Goal: Task Accomplishment & Management: Complete application form

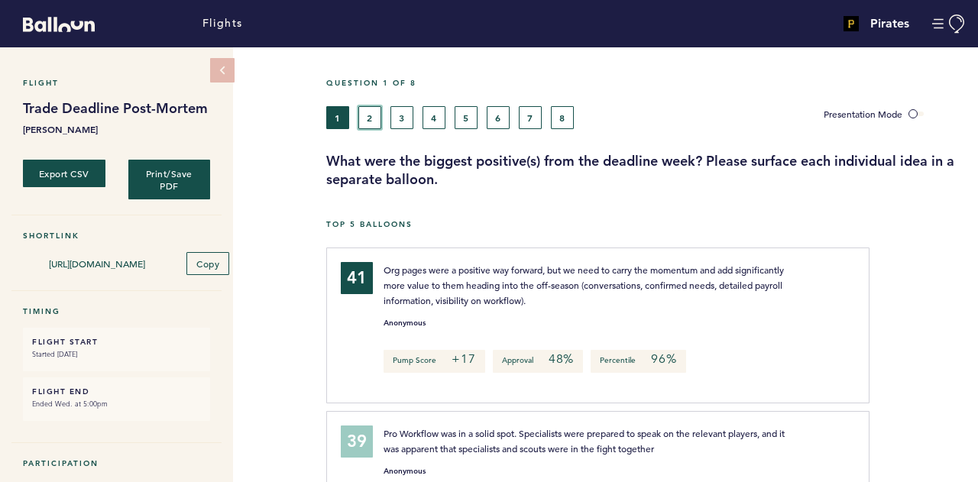
click at [374, 115] on button "2" at bounding box center [369, 117] width 23 height 23
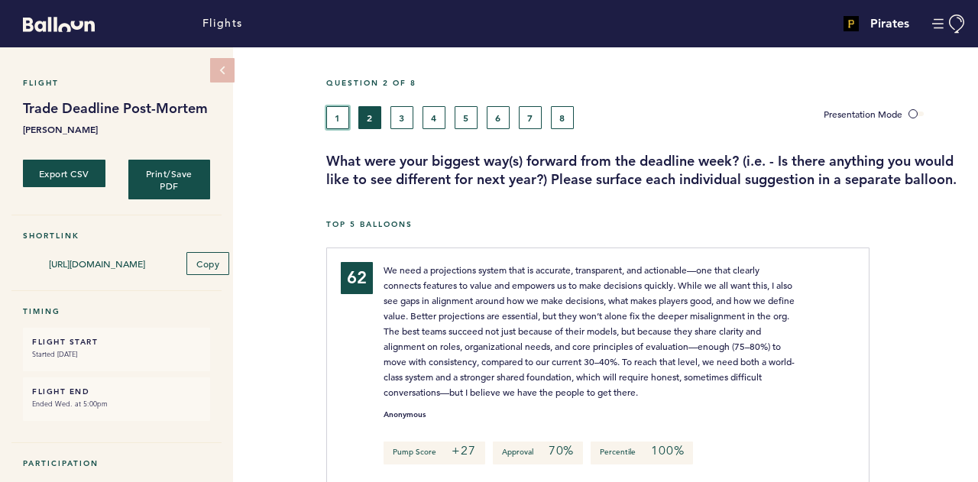
click at [336, 115] on button "1" at bounding box center [337, 117] width 23 height 23
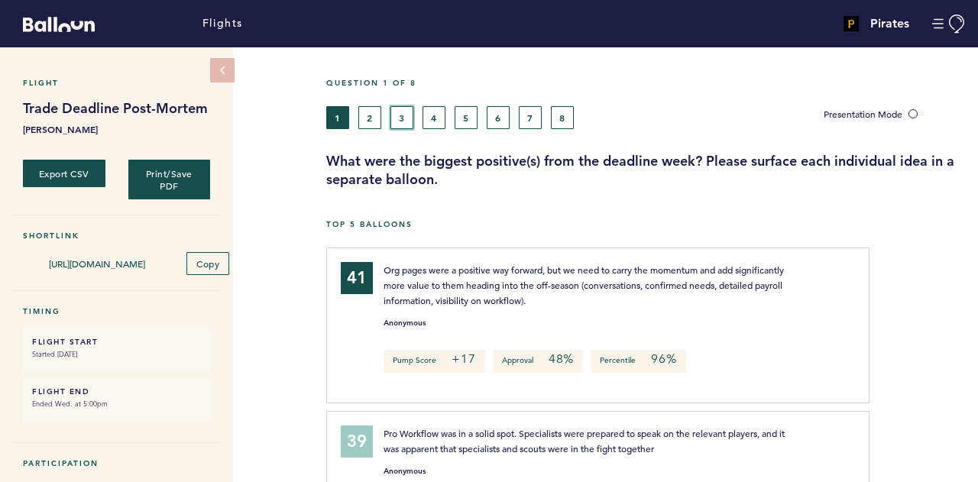
click at [403, 124] on button "3" at bounding box center [401, 117] width 23 height 23
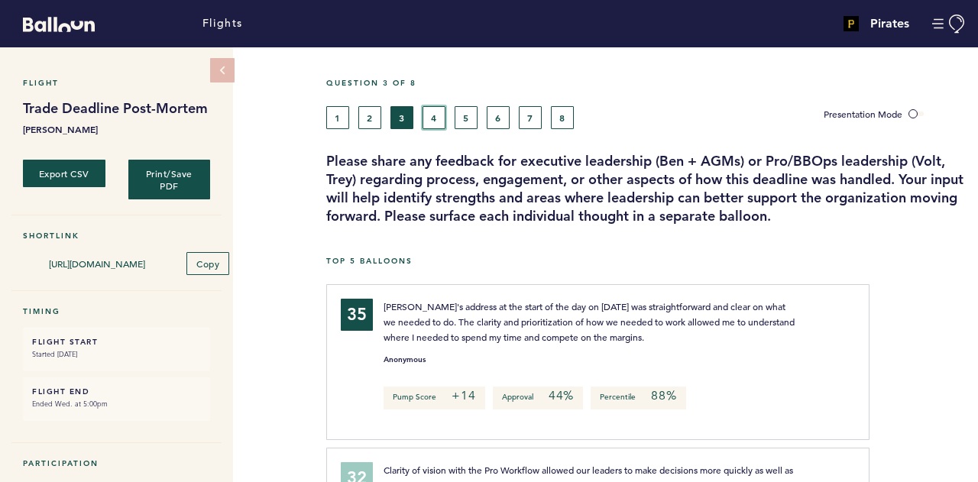
click at [425, 110] on button "4" at bounding box center [433, 117] width 23 height 23
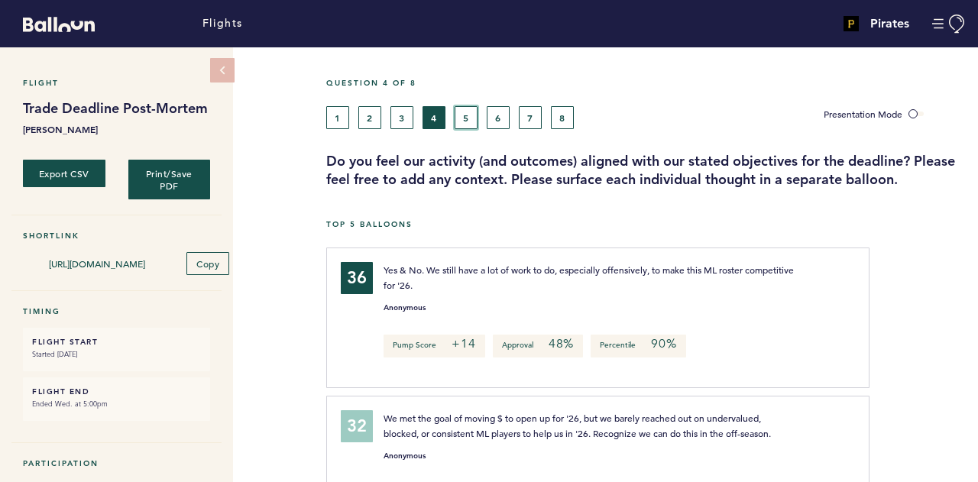
click at [474, 127] on button "5" at bounding box center [465, 117] width 23 height 23
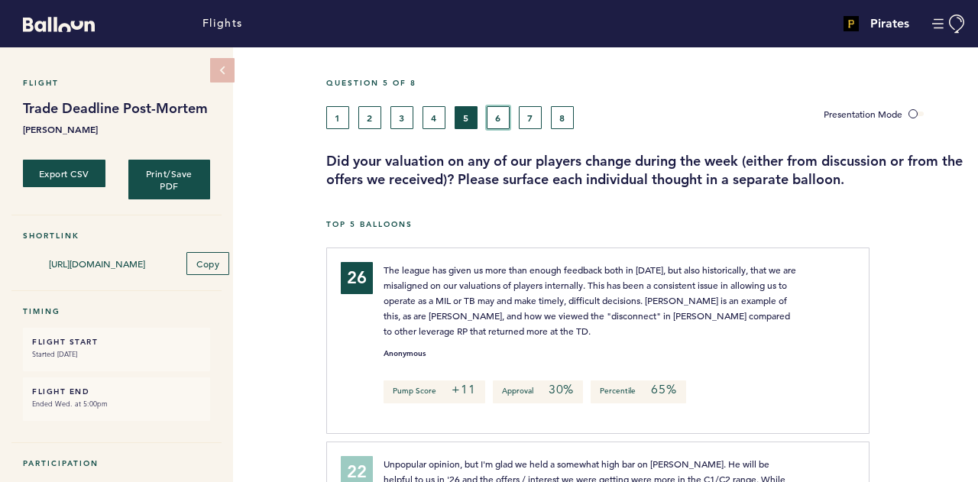
click at [507, 117] on button "6" at bounding box center [497, 117] width 23 height 23
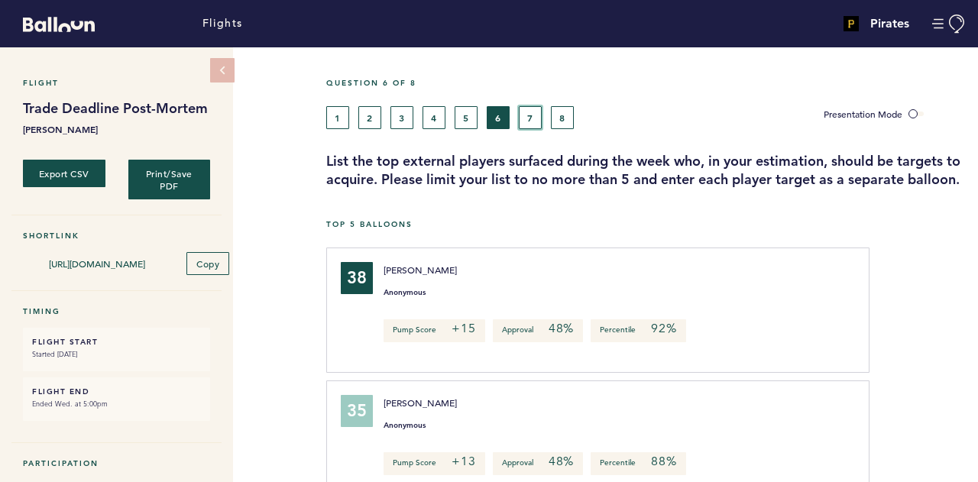
click at [528, 128] on button "7" at bounding box center [530, 117] width 23 height 23
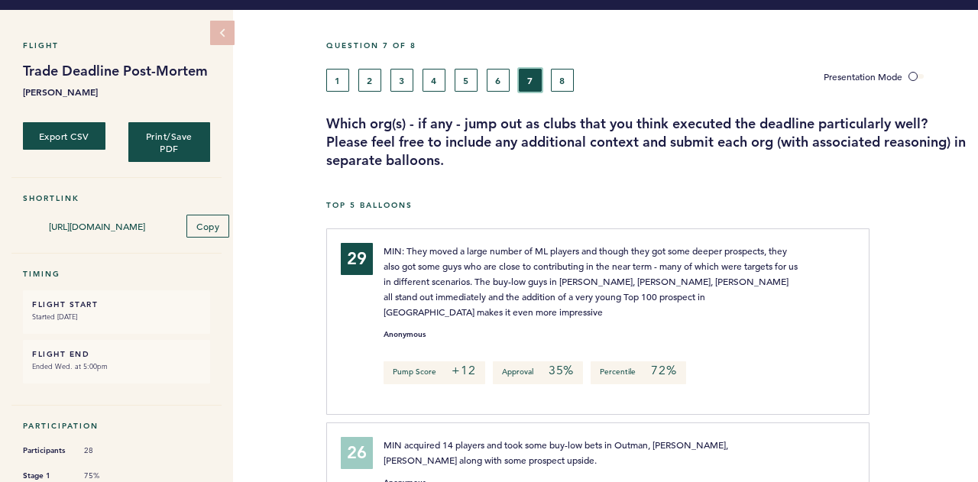
scroll to position [38, 0]
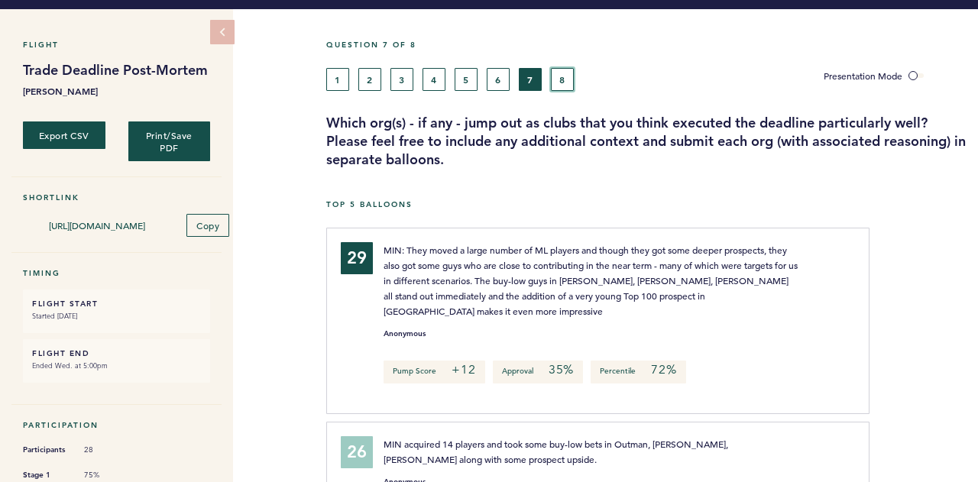
click at [572, 73] on button "8" at bounding box center [562, 79] width 23 height 23
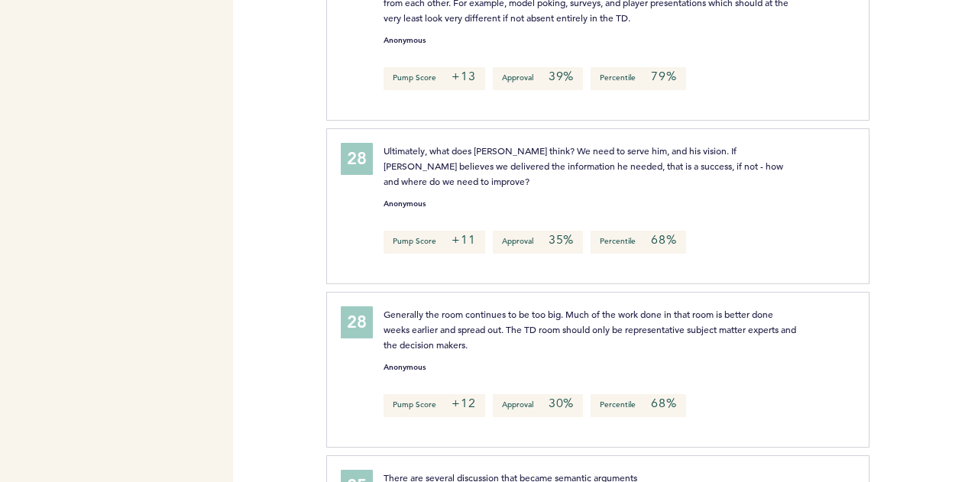
scroll to position [1198, 0]
